Goal: Task Accomplishment & Management: Manage account settings

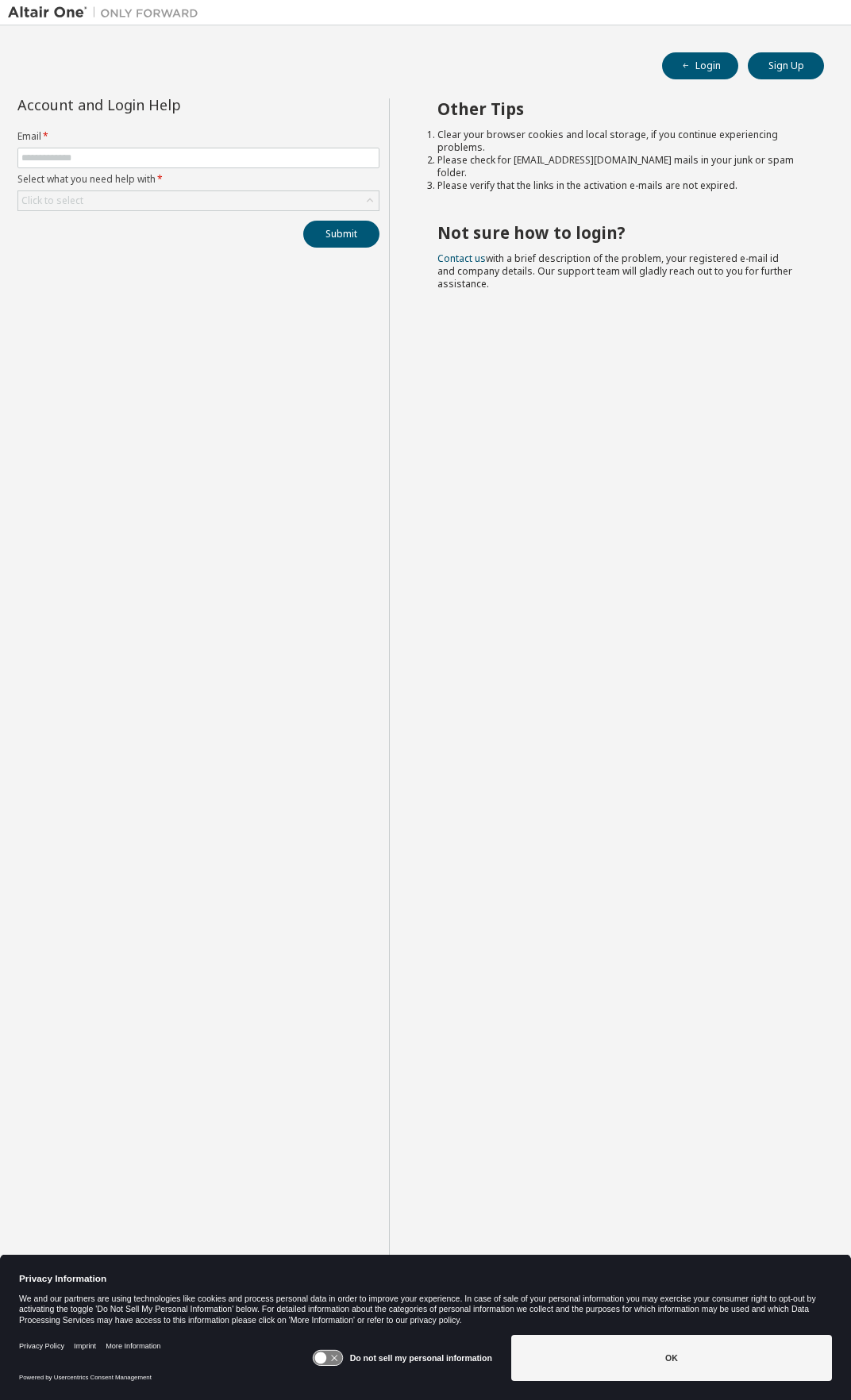
click at [455, 539] on div "Other Tips Clear your browser cookies and local storage, if you continue experi…" at bounding box center [616, 712] width 454 height 1228
click at [130, 147] on form "Email * Select what you need help with * Click to select" at bounding box center [199, 171] width 362 height 81
click at [128, 155] on input "text" at bounding box center [198, 158] width 354 height 13
type input "**********"
click at [217, 202] on div "Click to select" at bounding box center [199, 200] width 360 height 19
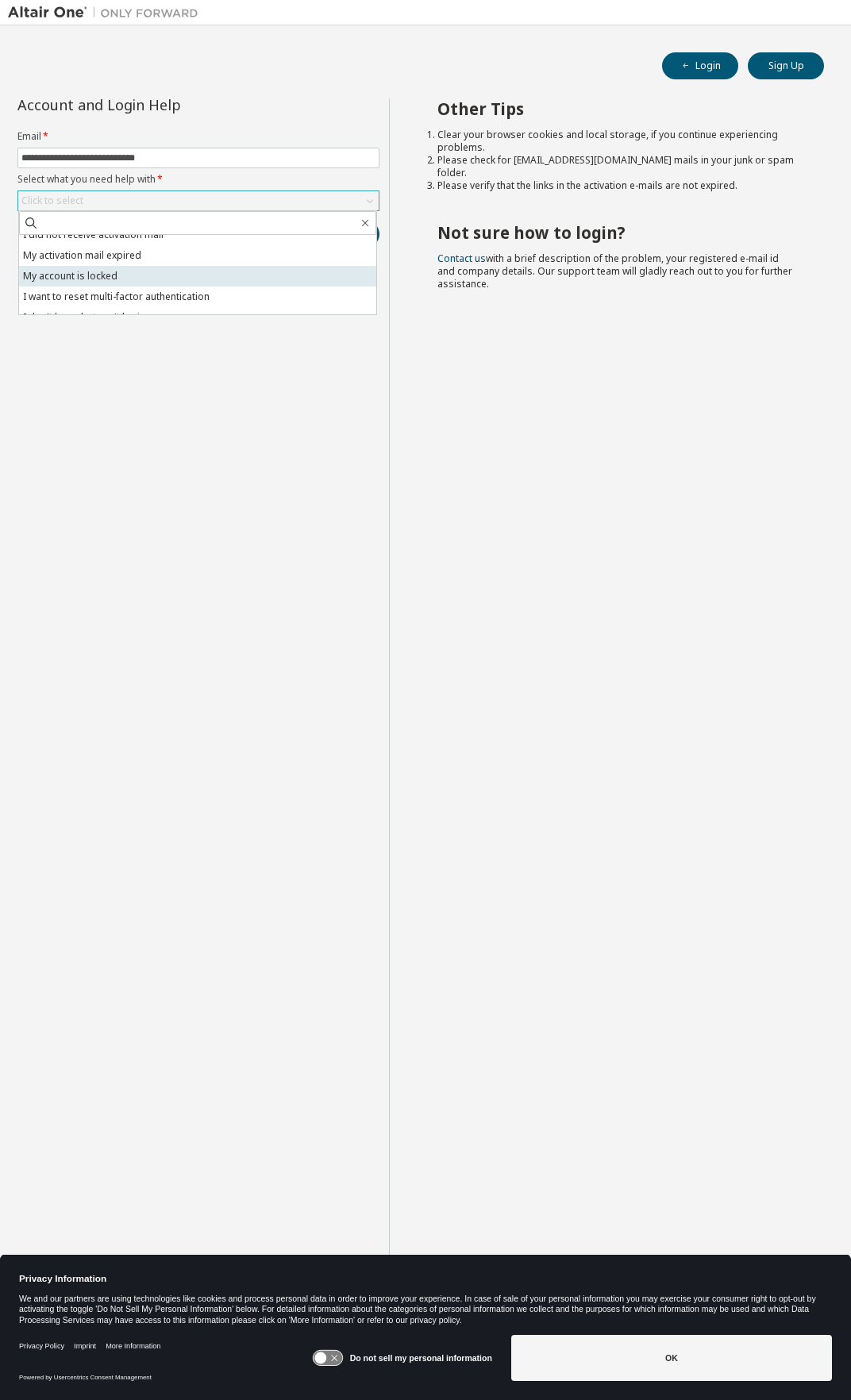
scroll to position [44, 0]
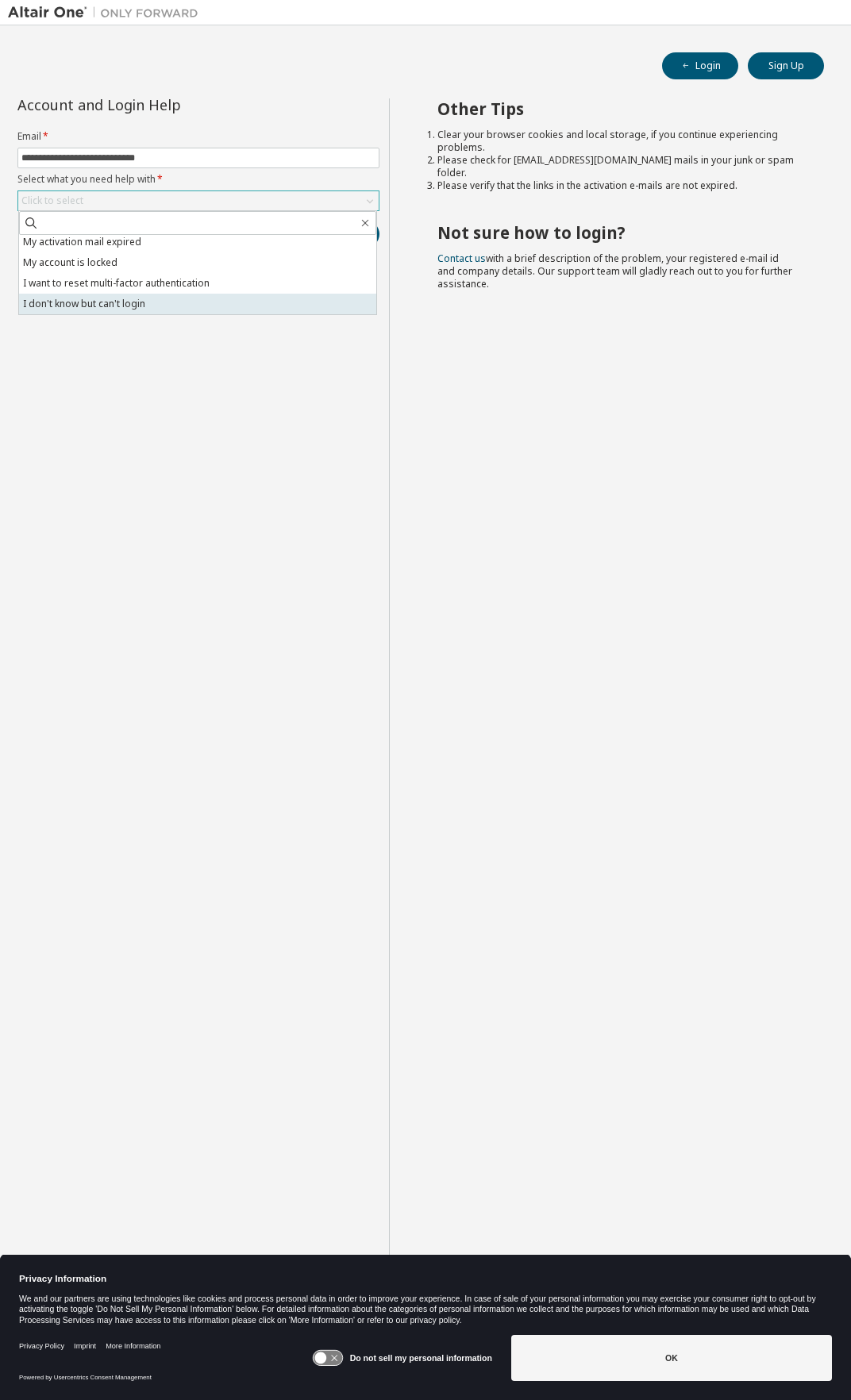
click at [168, 306] on li "I don't know but can't login" at bounding box center [198, 304] width 357 height 20
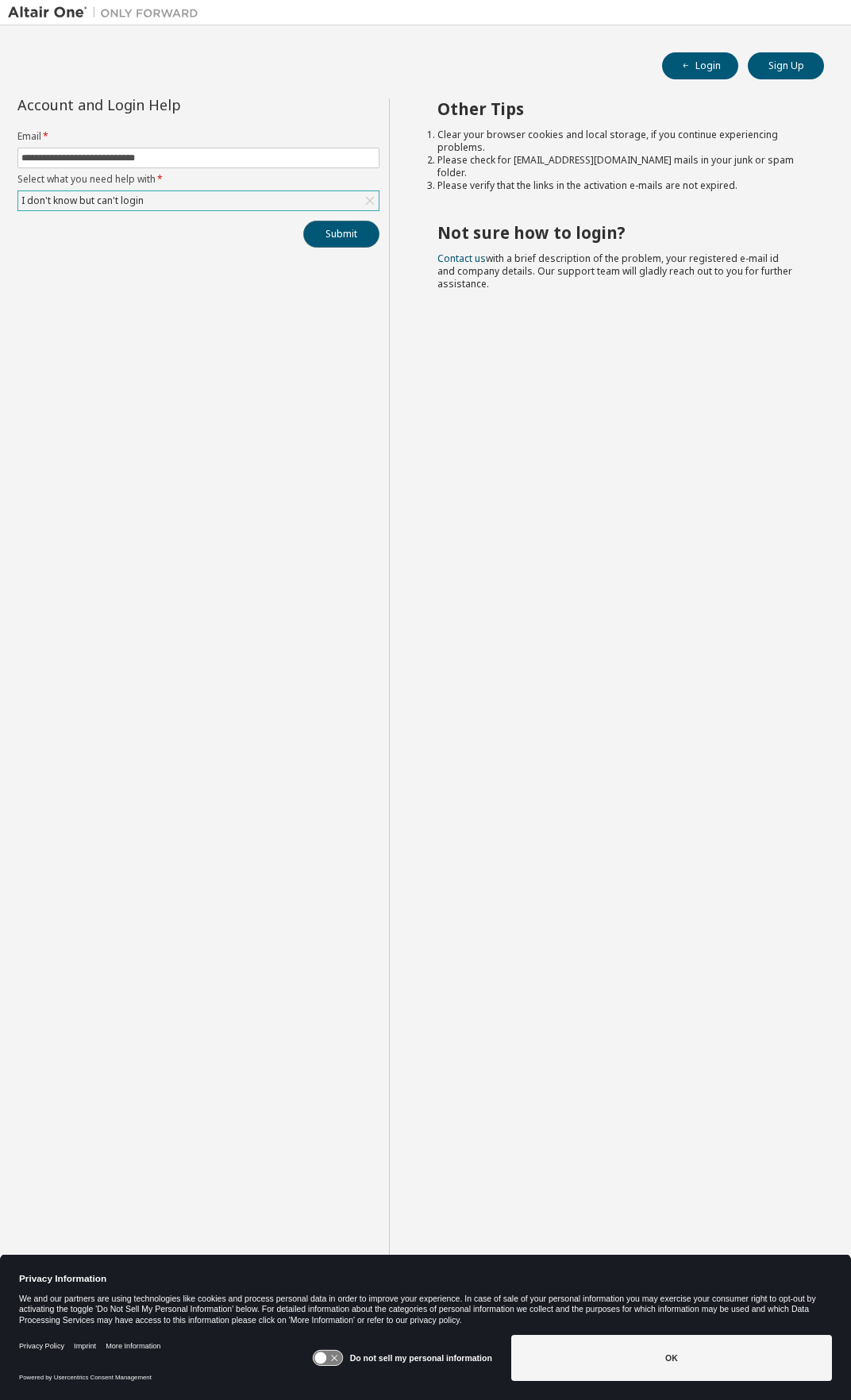
click at [326, 238] on button "Submit" at bounding box center [341, 233] width 76 height 27
click at [345, 232] on button "Submit" at bounding box center [341, 233] width 76 height 27
click at [374, 196] on icon at bounding box center [369, 200] width 16 height 16
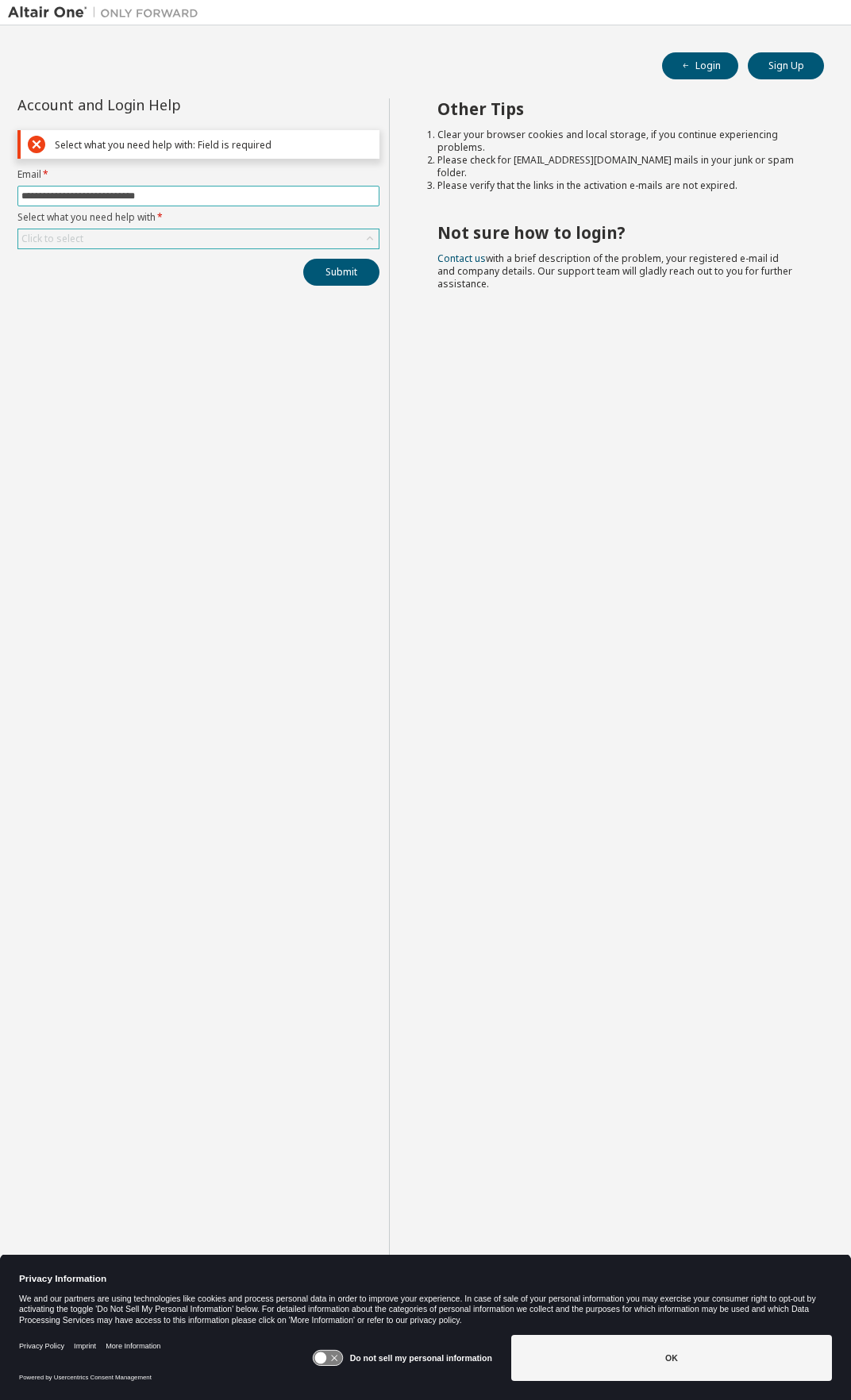
click at [313, 198] on input "**********" at bounding box center [198, 196] width 354 height 13
click at [239, 231] on div "Click to select" at bounding box center [199, 239] width 360 height 19
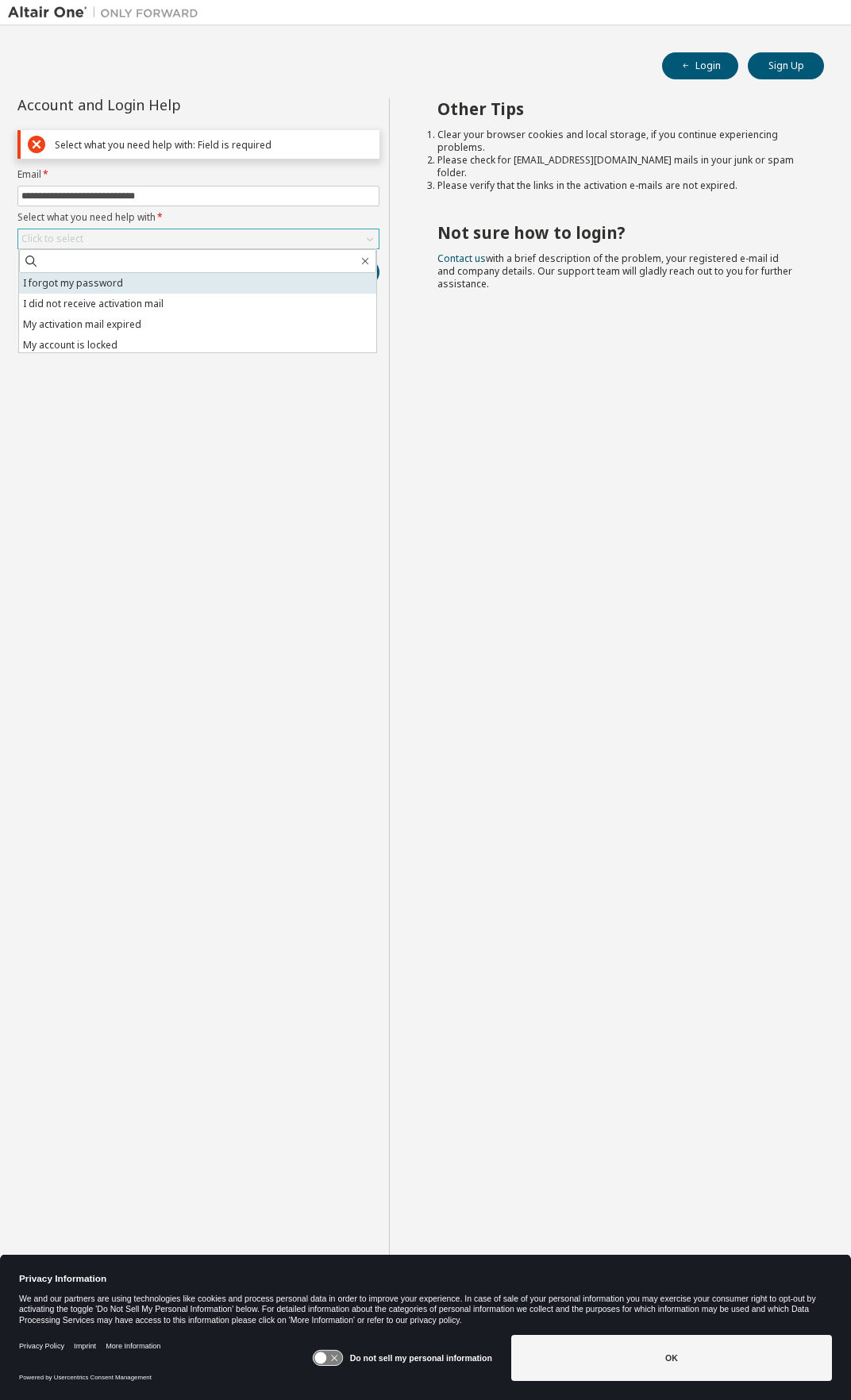
click at [186, 280] on li "I forgot my password" at bounding box center [198, 283] width 357 height 20
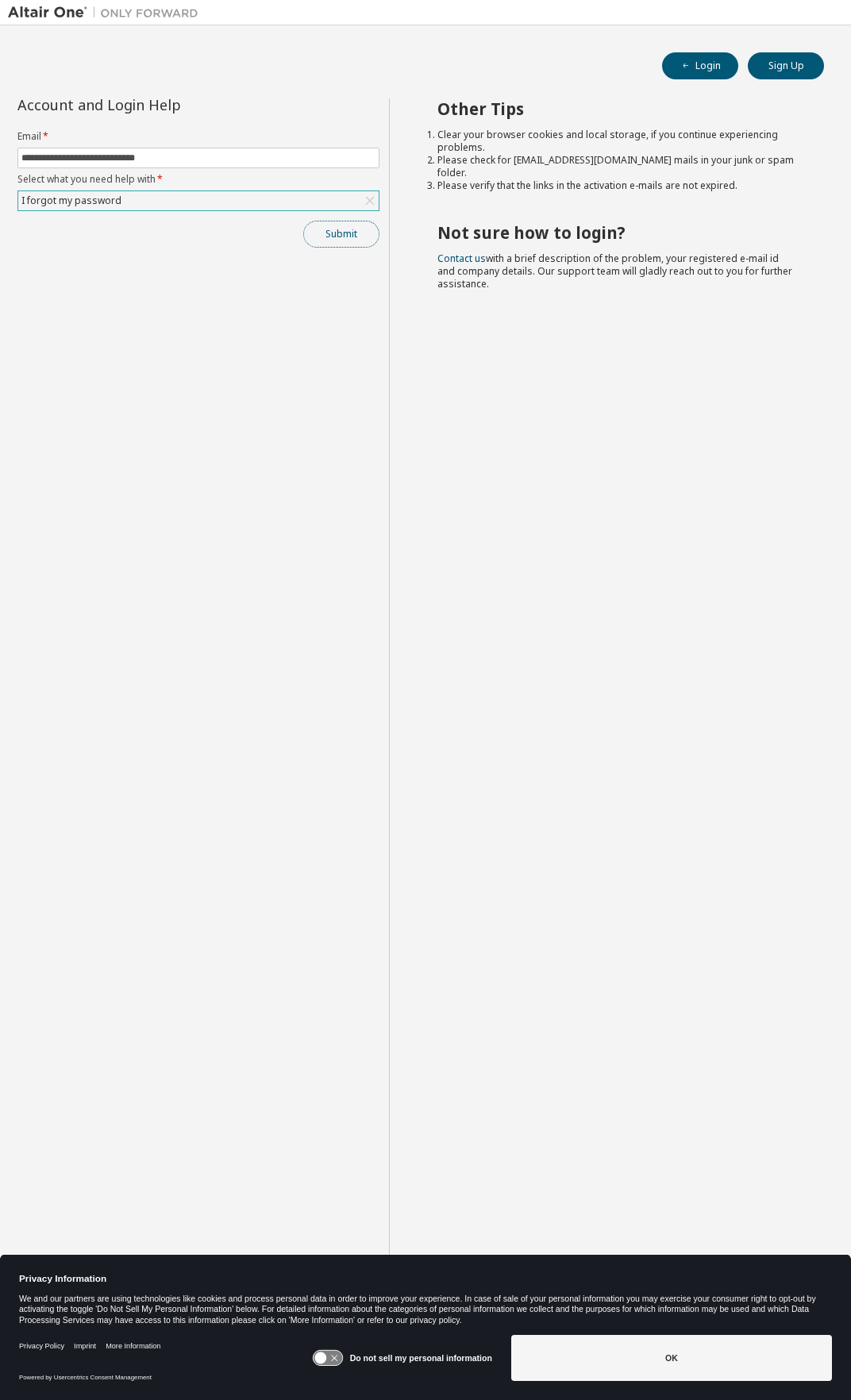
click at [333, 228] on button "Submit" at bounding box center [341, 233] width 76 height 27
click at [212, 201] on div "I forgot my password" at bounding box center [199, 200] width 360 height 19
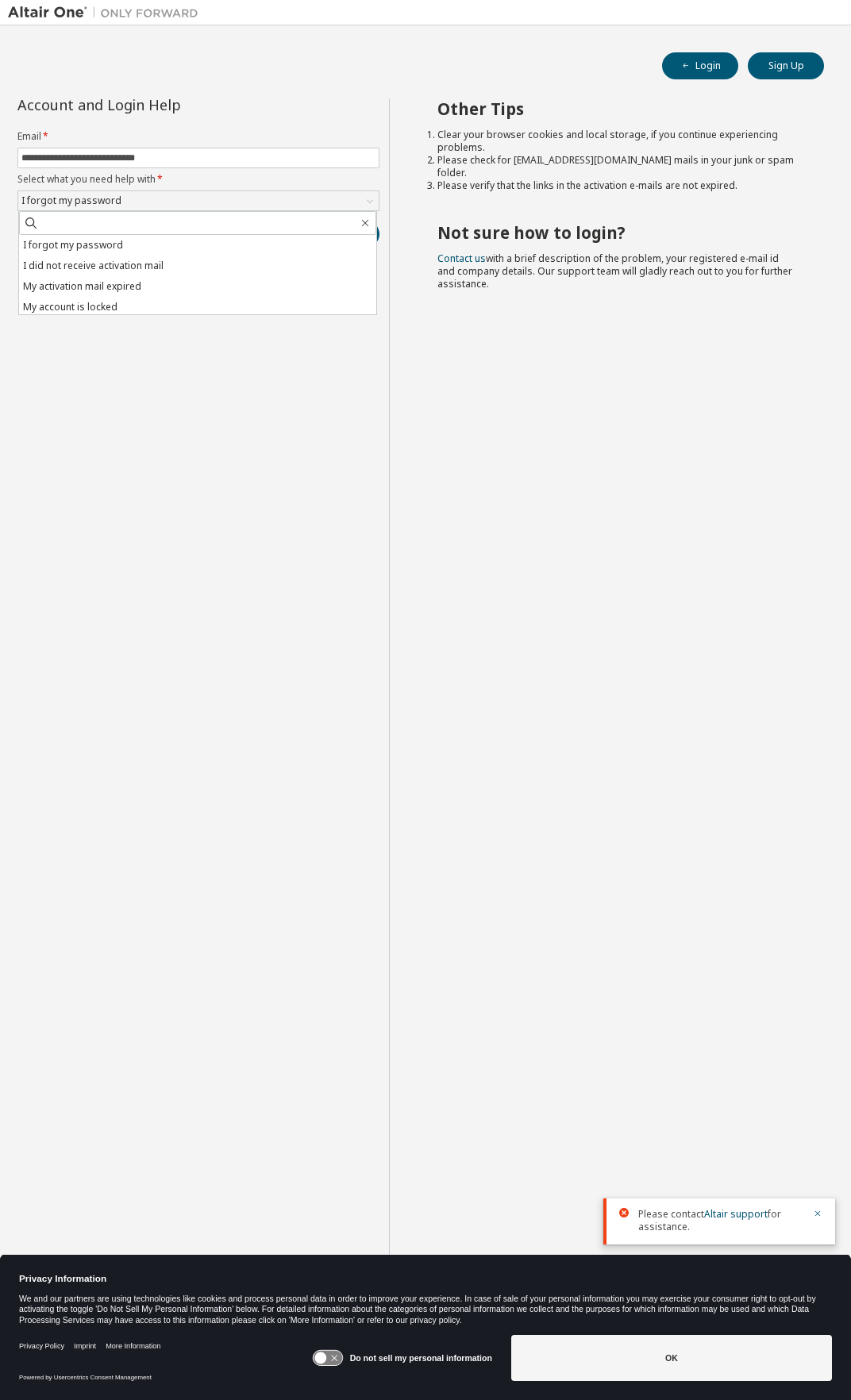
click at [203, 386] on div "**********" at bounding box center [199, 712] width 381 height 1228
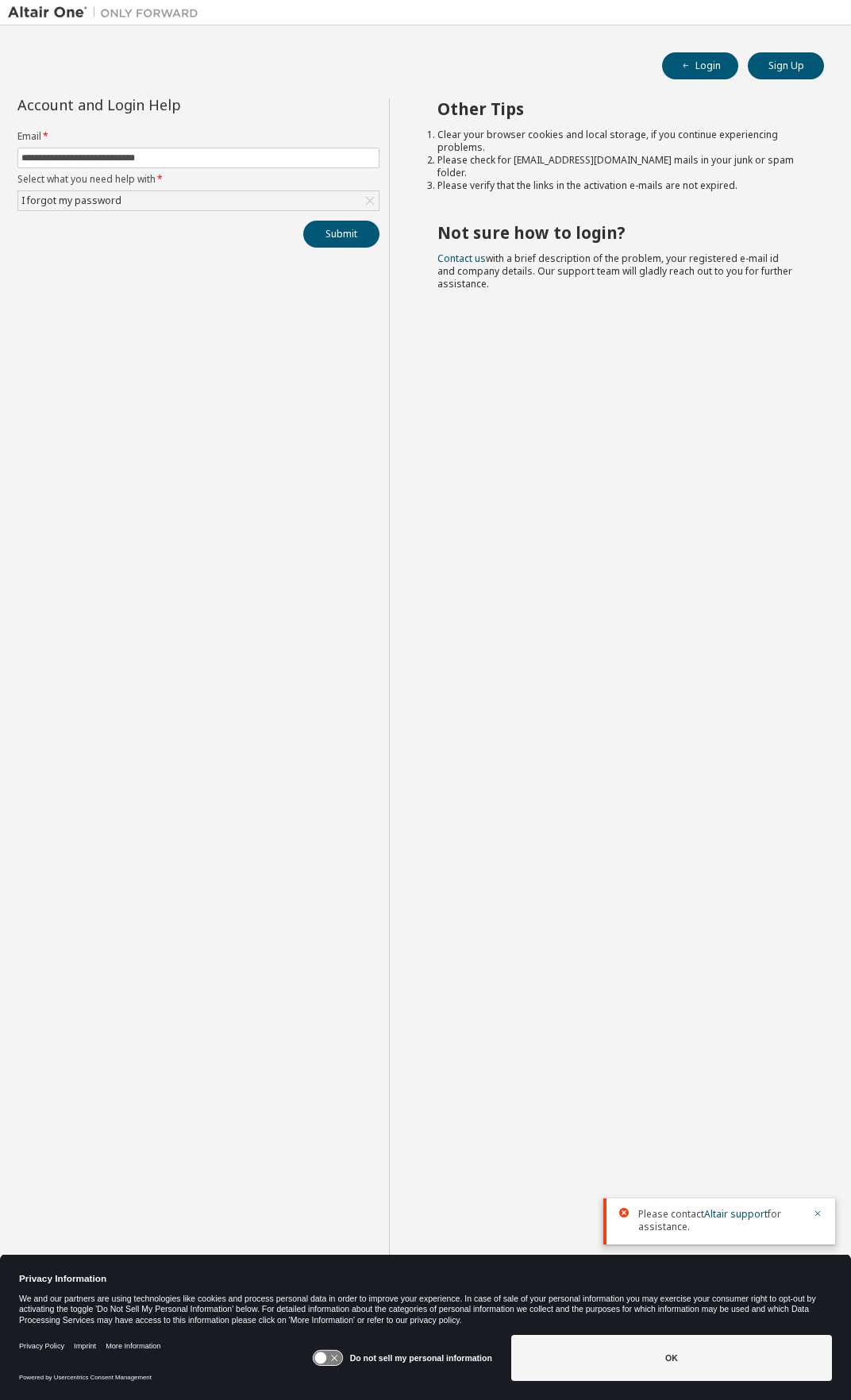
click at [819, 1231] on div "Other Tips Clear your browser cookies and local storage, if you continue experi…" at bounding box center [616, 712] width 454 height 1228
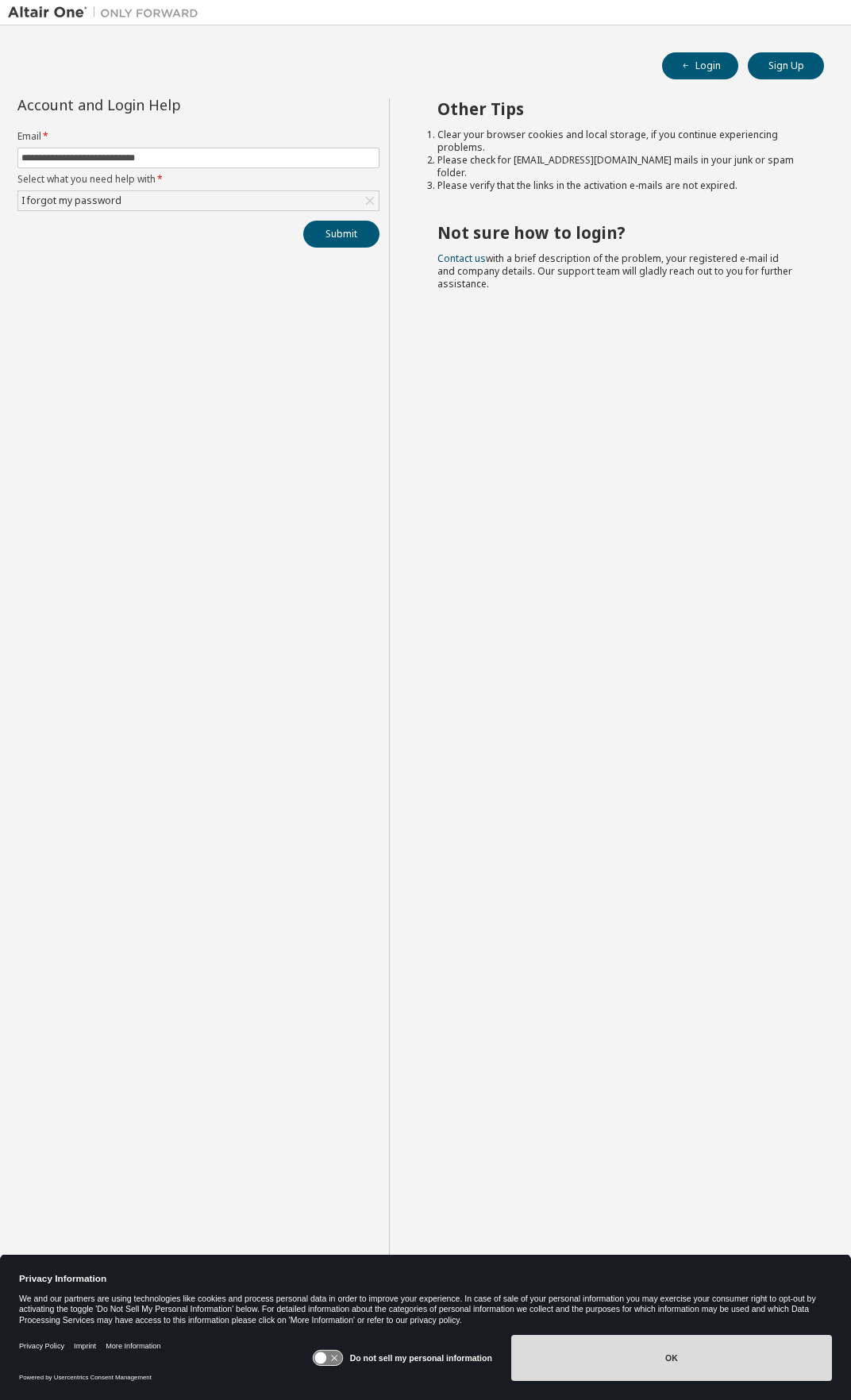
click at [626, 1343] on button "OK" at bounding box center [671, 1358] width 321 height 46
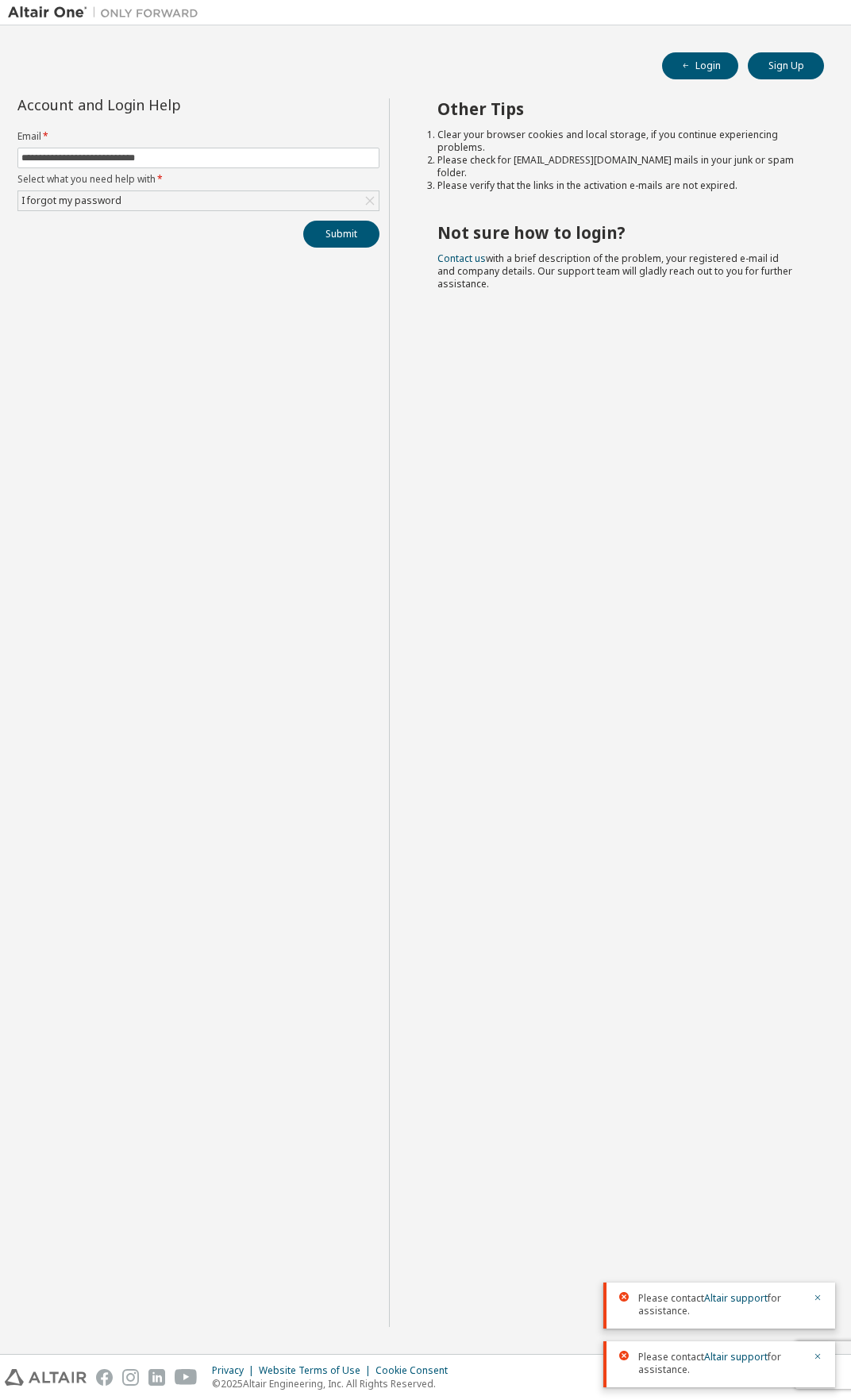
click at [504, 703] on div "Other Tips Clear your browser cookies and local storage, if you continue experi…" at bounding box center [616, 712] width 454 height 1228
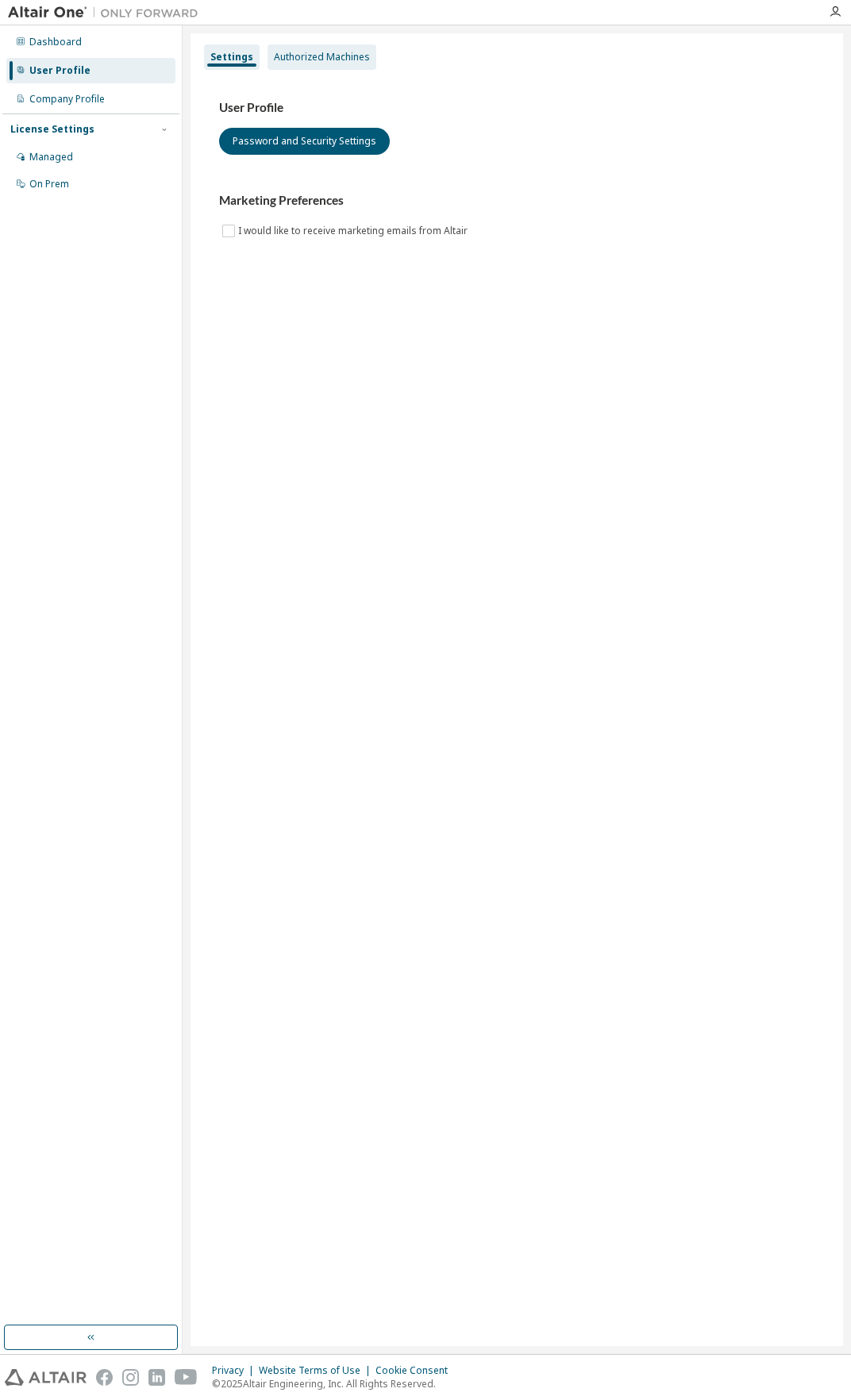
click at [310, 67] on div "Authorized Machines" at bounding box center [322, 57] width 108 height 26
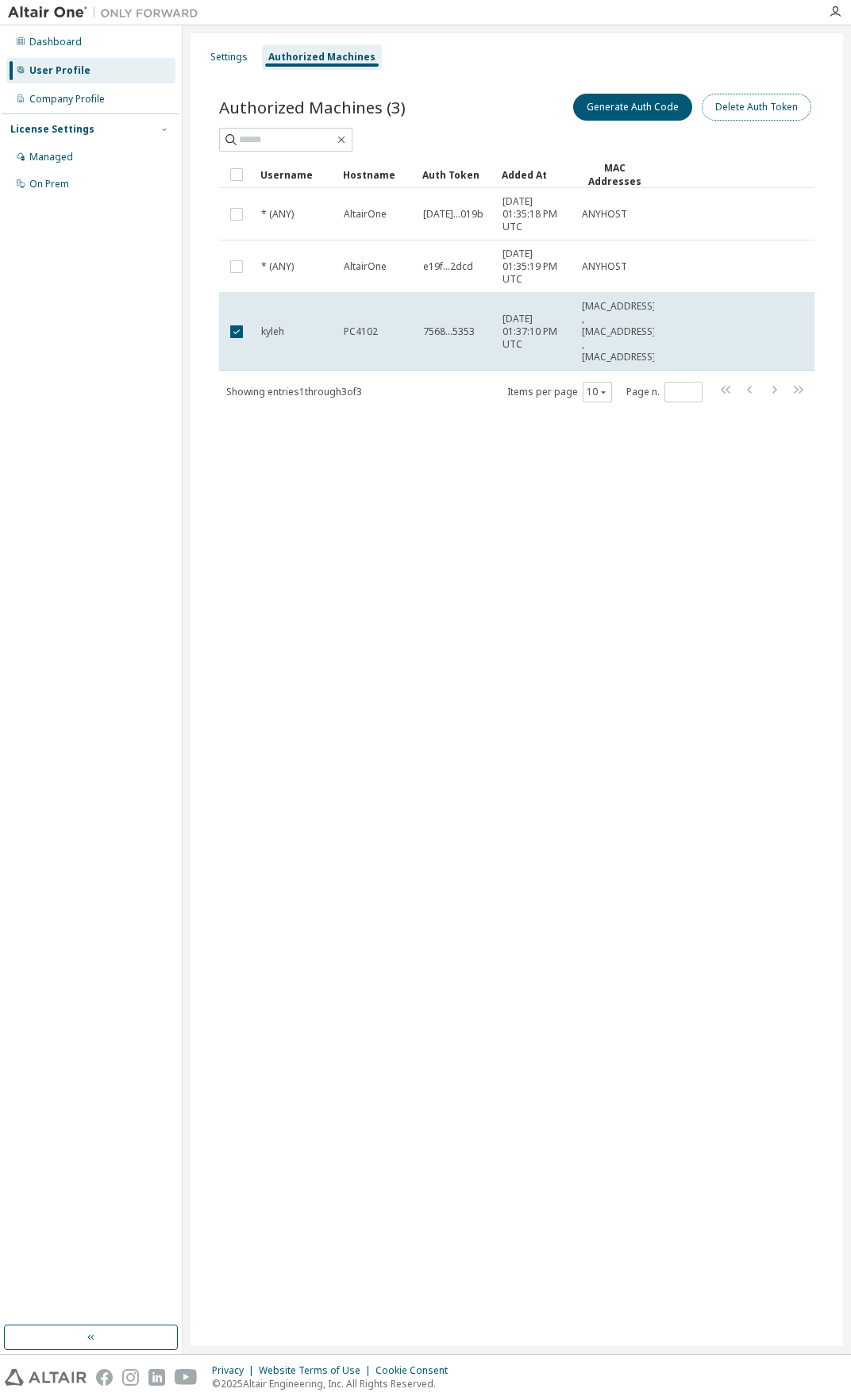
click at [741, 111] on button "Delete Auth Token" at bounding box center [756, 107] width 109 height 27
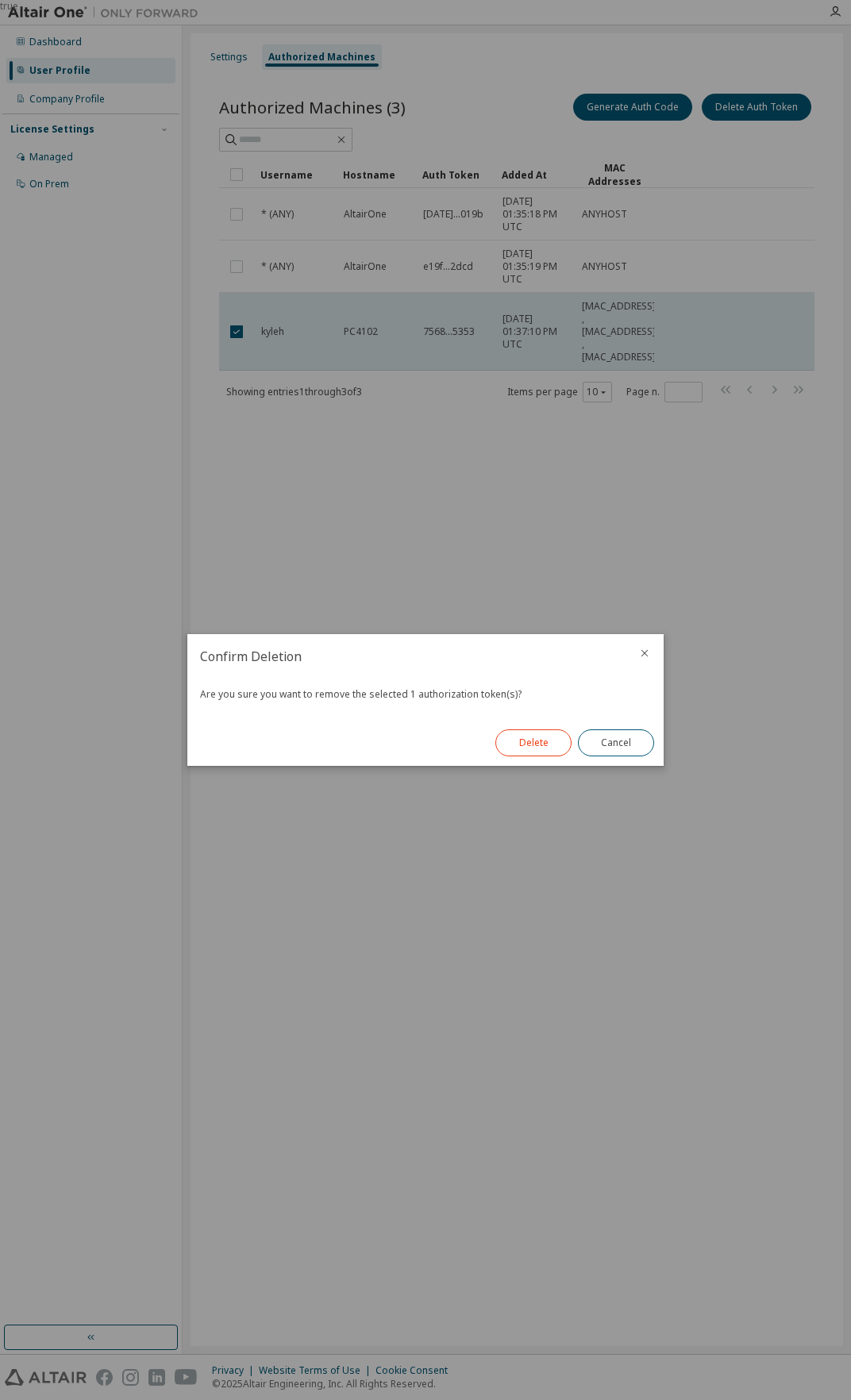
click at [524, 747] on button "Delete" at bounding box center [533, 742] width 76 height 27
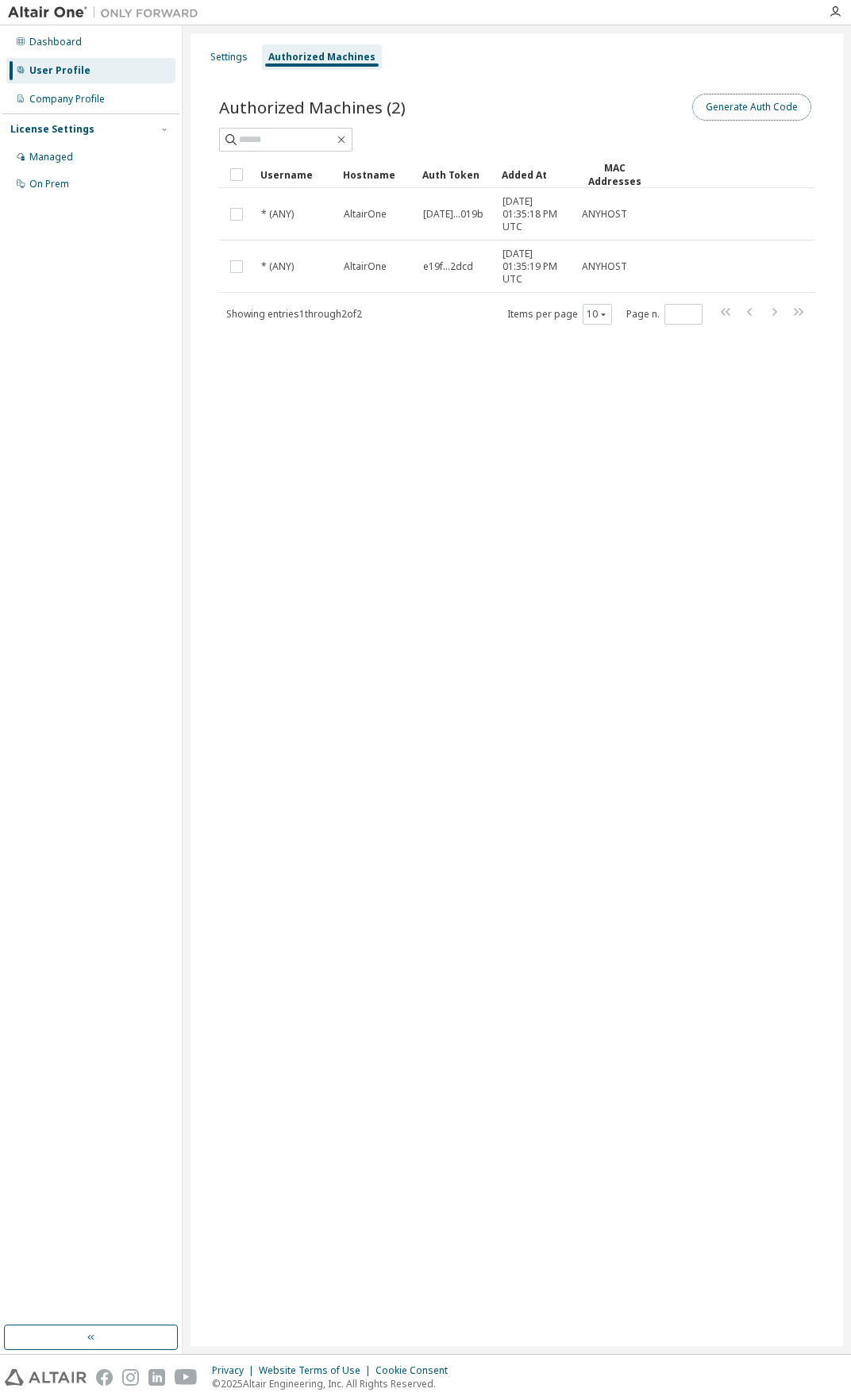
click at [728, 112] on button "Generate Auth Code" at bounding box center [752, 107] width 119 height 27
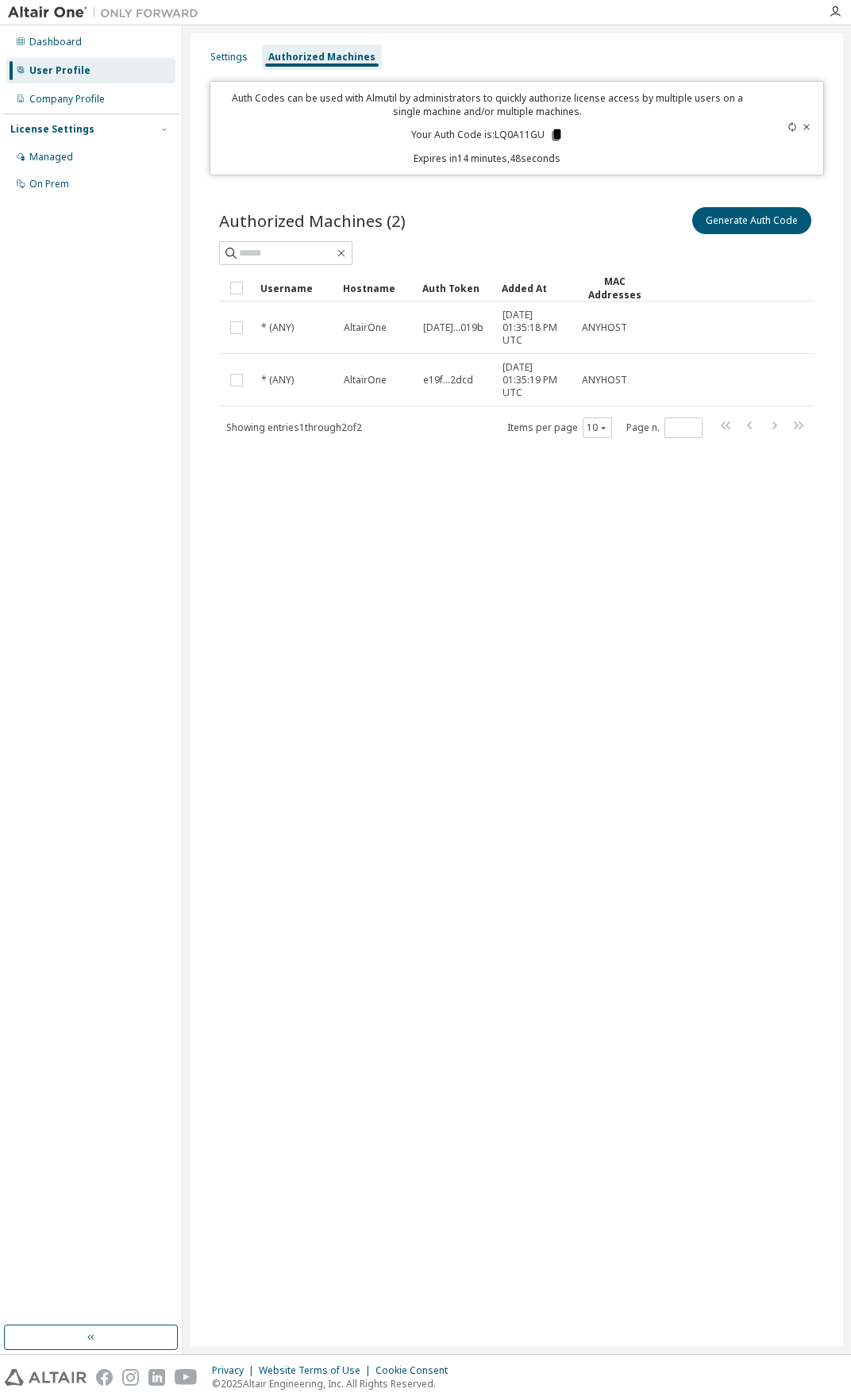
click at [556, 141] on icon at bounding box center [556, 135] width 9 height 11
